Goal: Task Accomplishment & Management: Complete application form

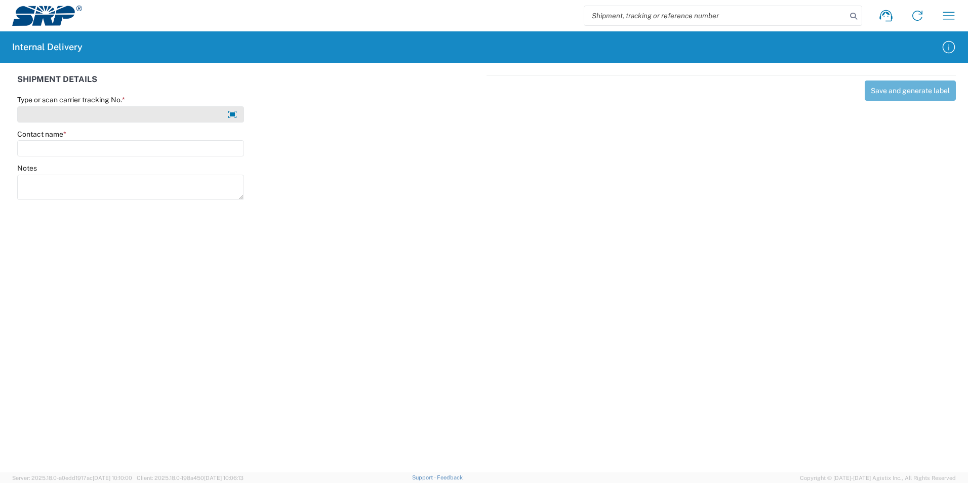
click at [45, 122] on agx-form-control-wrapper-v2 "Type or scan carrier tracking No. *" at bounding box center [131, 112] width 238 height 34
click at [42, 120] on input "Type or scan carrier tracking No. *" at bounding box center [130, 114] width 227 height 16
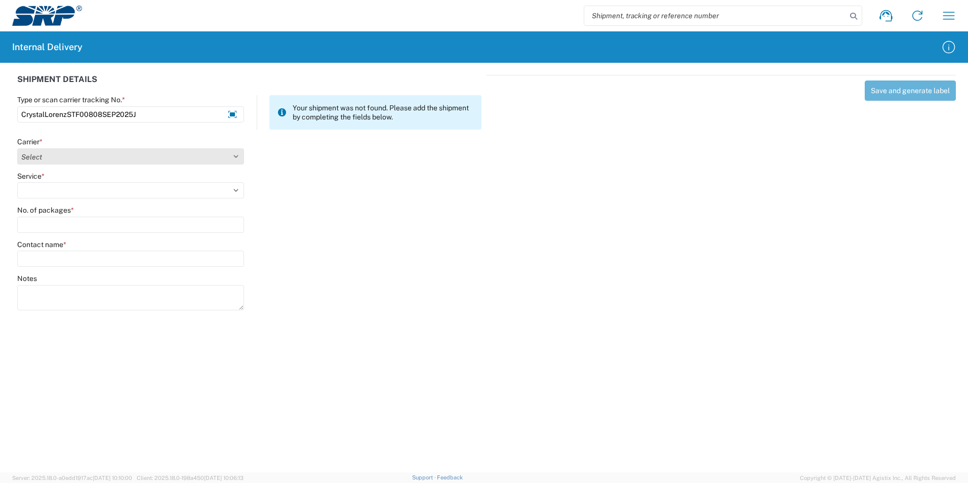
type input "CrystalLorenzSTF00808SEP2025J"
click at [223, 152] on select "Select Amazon Logistics ATI Trucking BC Dimerco Logistics Empire Southwest FedE…" at bounding box center [130, 156] width 227 height 16
select select "18713"
click at [17, 148] on select "Select Amazon Logistics ATI Trucking BC Dimerco Logistics Empire Southwest FedE…" at bounding box center [130, 156] width 227 height 16
click at [87, 191] on select "Select Ground Inter-Office" at bounding box center [130, 190] width 227 height 16
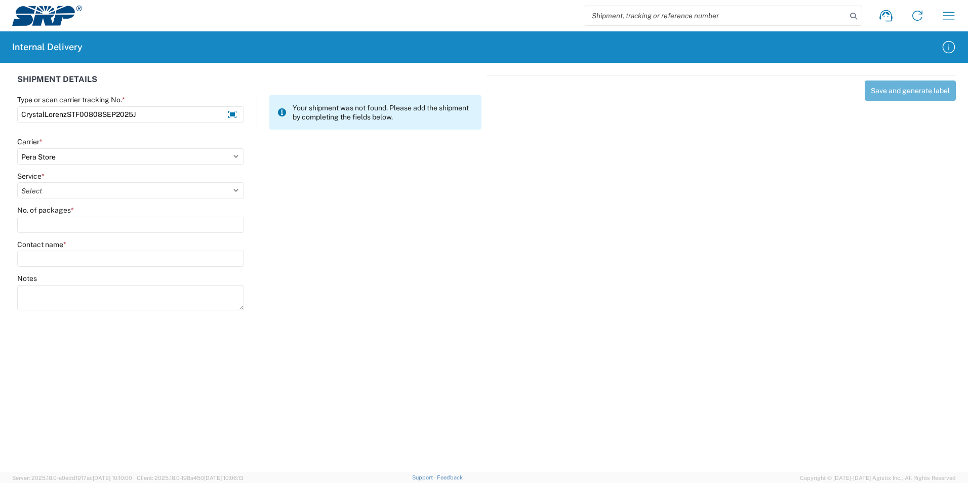
select select "35763"
click at [17, 182] on select "Select Ground Inter-Office" at bounding box center [130, 190] width 227 height 16
click at [76, 222] on input "No. of packages *" at bounding box center [130, 225] width 227 height 16
type input "1"
click at [47, 262] on input "Contact name *" at bounding box center [130, 259] width 227 height 16
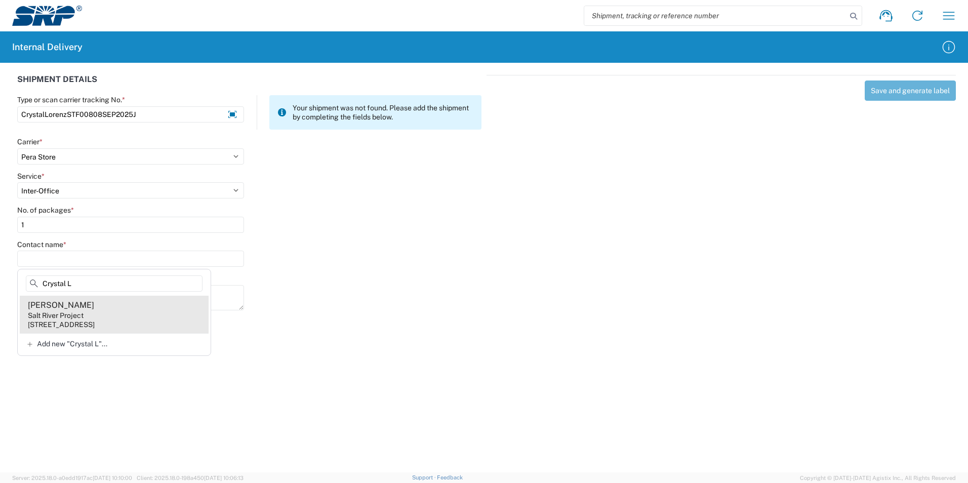
type input "Crystal L"
click at [101, 315] on agx-address-suggestion-item "[PERSON_NAME] Salt River Project [STREET_ADDRESS]" at bounding box center [114, 314] width 189 height 37
type input "[PERSON_NAME]"
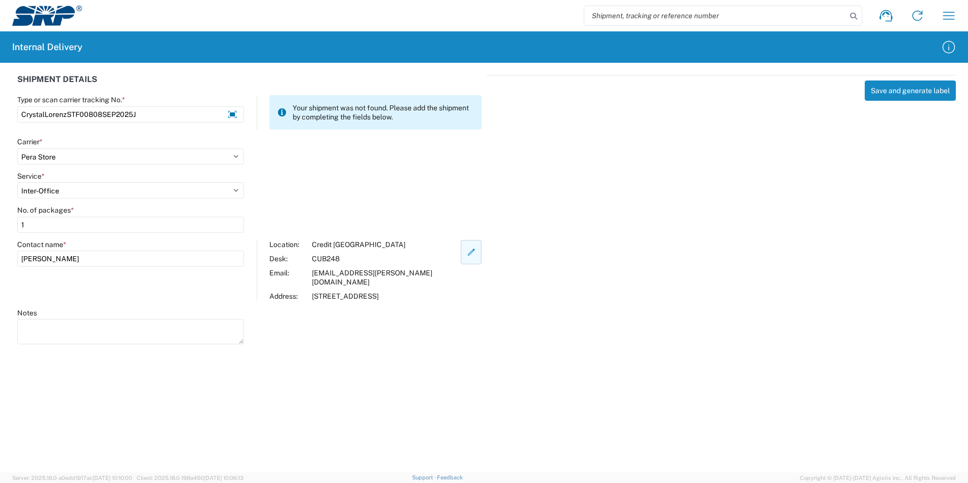
click at [468, 253] on icon "button" at bounding box center [471, 252] width 7 height 7
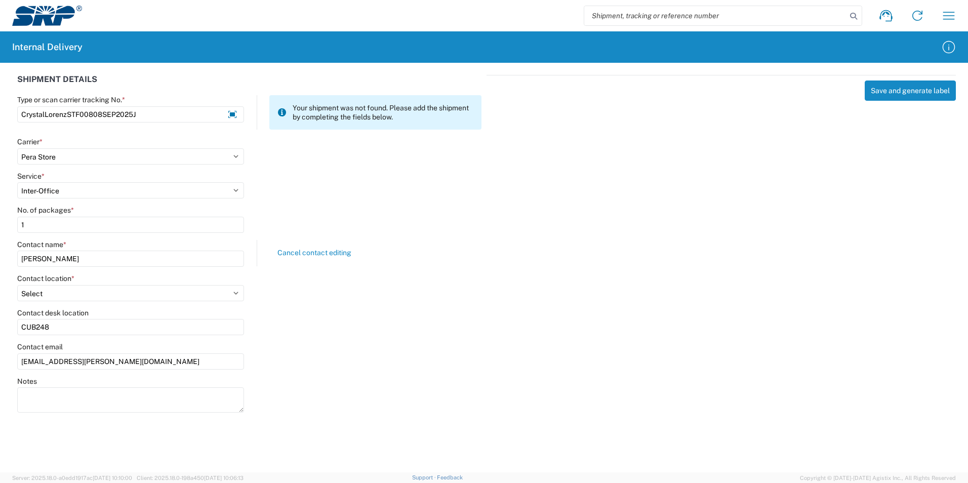
drag, startPoint x: 57, startPoint y: 324, endPoint x: -2, endPoint y: 313, distance: 60.3
click at [0, 313] on html "Shipment request Shipment tracking Internal delivery Transit update My profile …" at bounding box center [484, 241] width 968 height 483
type input "STF008"
click at [301, 376] on div "SHIPMENT DETAILS Type or scan carrier tracking No. * CrystalLorenzSTF00808SEP20…" at bounding box center [249, 248] width 475 height 347
drag, startPoint x: 301, startPoint y: 376, endPoint x: 237, endPoint y: 292, distance: 105.8
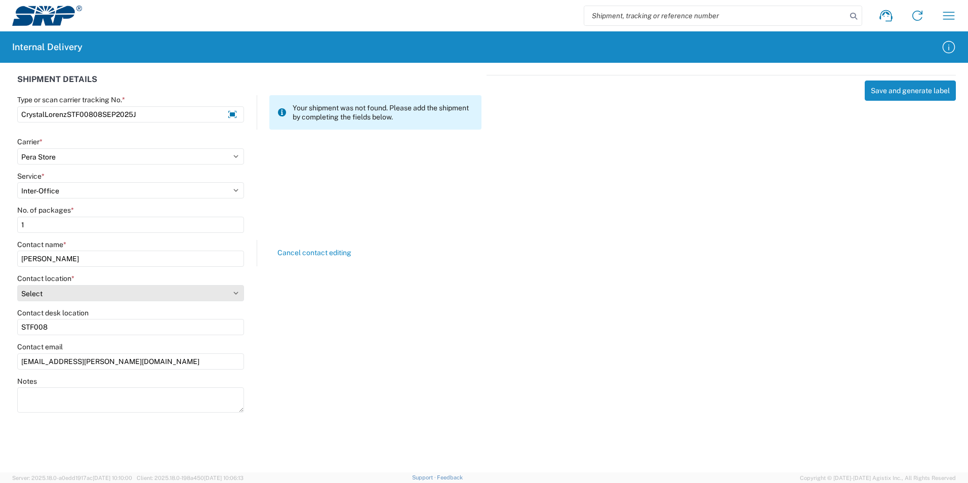
click at [237, 292] on select "Select [GEOGRAPHIC_DATA] Facility [GEOGRAPHIC_DATA] [GEOGRAPHIC_DATA] [PERSON_N…" at bounding box center [130, 293] width 227 height 16
click at [238, 293] on select "Select [GEOGRAPHIC_DATA] Facility [GEOGRAPHIC_DATA] [GEOGRAPHIC_DATA] [PERSON_N…" at bounding box center [130, 293] width 227 height 16
click at [17, 285] on select "Select [GEOGRAPHIC_DATA] Facility [GEOGRAPHIC_DATA] [GEOGRAPHIC_DATA] [PERSON_N…" at bounding box center [130, 293] width 227 height 16
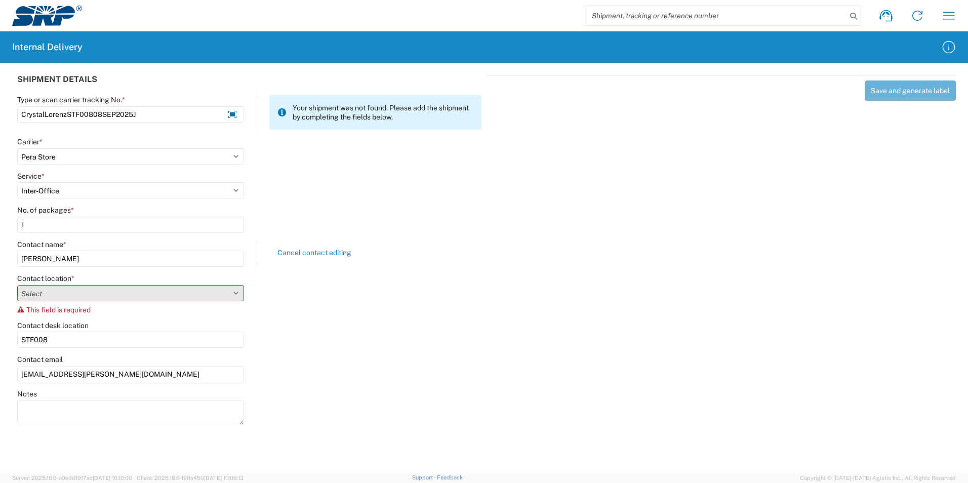
click at [68, 297] on select "Select [GEOGRAPHIC_DATA] Facility [GEOGRAPHIC_DATA] [GEOGRAPHIC_DATA] [PERSON_N…" at bounding box center [130, 293] width 227 height 16
click at [17, 285] on select "Select [GEOGRAPHIC_DATA] Facility [GEOGRAPHIC_DATA] [GEOGRAPHIC_DATA] [PERSON_N…" at bounding box center [130, 293] width 227 height 16
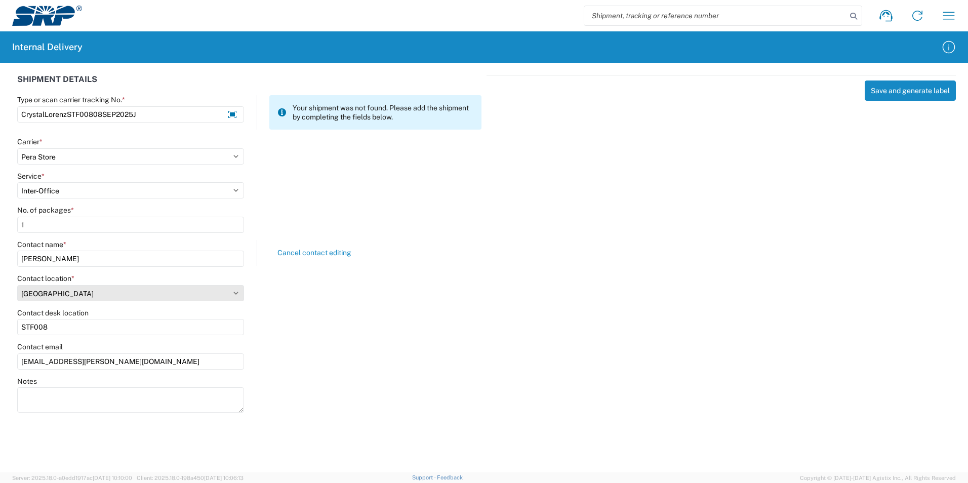
click at [238, 293] on select "Select [GEOGRAPHIC_DATA] Facility [GEOGRAPHIC_DATA] [GEOGRAPHIC_DATA] [PERSON_N…" at bounding box center [130, 293] width 227 height 16
click at [236, 292] on select "Select [GEOGRAPHIC_DATA] Facility [GEOGRAPHIC_DATA] [GEOGRAPHIC_DATA] [PERSON_N…" at bounding box center [130, 293] width 227 height 16
select select "69071"
click at [17, 285] on select "Select [GEOGRAPHIC_DATA] Facility [GEOGRAPHIC_DATA] [GEOGRAPHIC_DATA] [PERSON_N…" at bounding box center [130, 293] width 227 height 16
